Goal: Check status: Check status

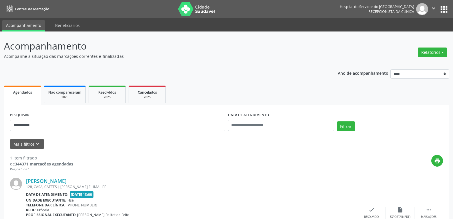
click at [198, 11] on img at bounding box center [196, 9] width 37 height 14
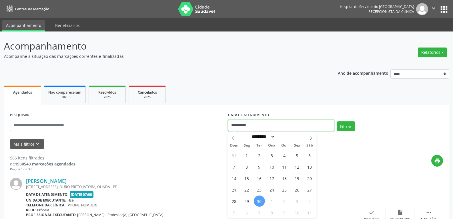
drag, startPoint x: 265, startPoint y: 123, endPoint x: 181, endPoint y: 131, distance: 84.4
click at [181, 131] on div "**********" at bounding box center [227, 123] width 436 height 24
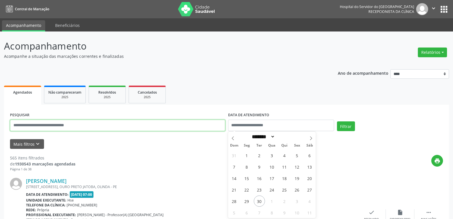
click at [179, 123] on input "text" at bounding box center [117, 125] width 215 height 11
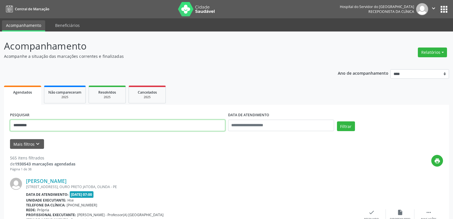
click at [337, 121] on button "Filtrar" at bounding box center [346, 126] width 18 height 10
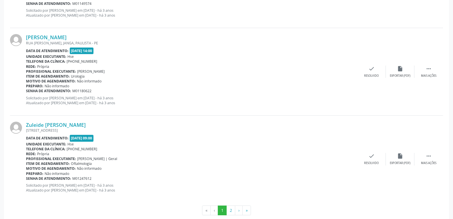
scroll to position [1289, 0]
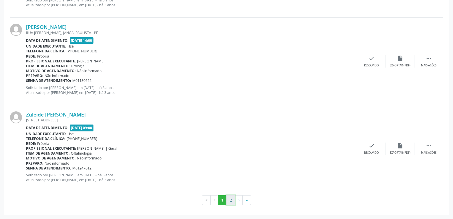
click at [233, 199] on button "2" at bounding box center [231, 200] width 9 height 10
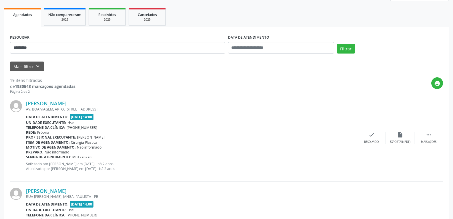
scroll to position [0, 0]
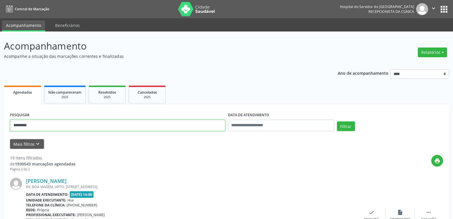
drag, startPoint x: 35, startPoint y: 123, endPoint x: 0, endPoint y: 123, distance: 34.9
paste input "**********"
type input "**********"
click at [337, 121] on button "Filtrar" at bounding box center [346, 126] width 18 height 10
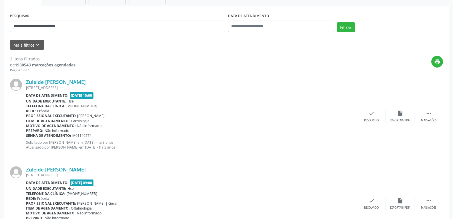
scroll to position [137, 0]
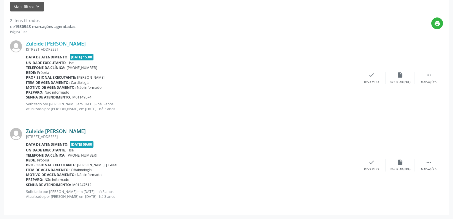
click at [52, 129] on link "Zuleide [PERSON_NAME]" at bounding box center [56, 131] width 60 height 6
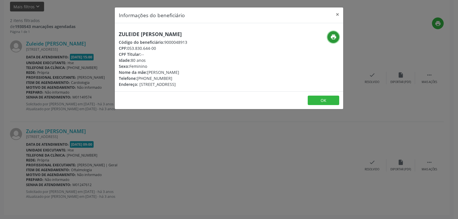
click at [334, 34] on icon "print" at bounding box center [333, 37] width 6 height 6
drag, startPoint x: 128, startPoint y: 47, endPoint x: 165, endPoint y: 47, distance: 36.9
click at [165, 47] on div "CPF: 053.830.644-00" at bounding box center [153, 48] width 68 height 6
copy div "053.830.644-00"
drag, startPoint x: 151, startPoint y: 76, endPoint x: 174, endPoint y: 75, distance: 23.5
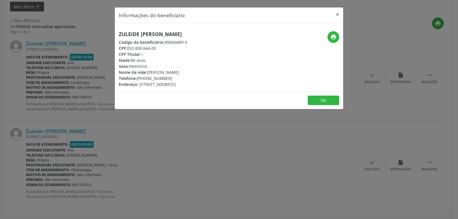
click at [174, 75] on div "Telefone: [PHONE_NUMBER]" at bounding box center [153, 78] width 68 height 6
copy div "98720-2645"
click at [338, 13] on button "×" at bounding box center [336, 14] width 11 height 14
